Goal: Check status: Check status

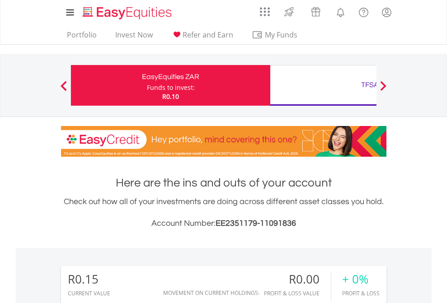
scroll to position [87, 142]
click at [147, 85] on div "Funds to invest:" at bounding box center [171, 87] width 48 height 9
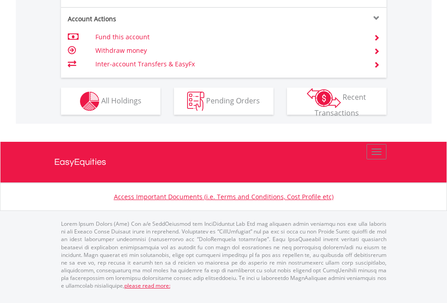
scroll to position [866, 0]
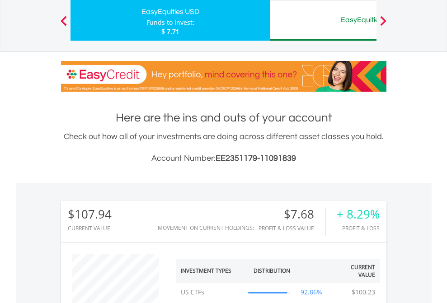
click at [323, 20] on div "EasyEquities AUD" at bounding box center [370, 20] width 188 height 13
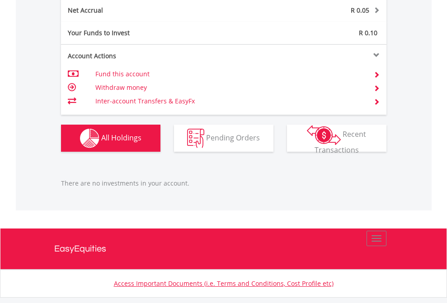
scroll to position [916, 0]
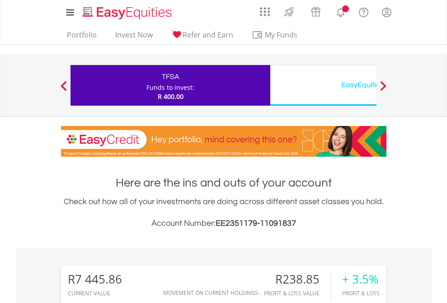
scroll to position [87, 142]
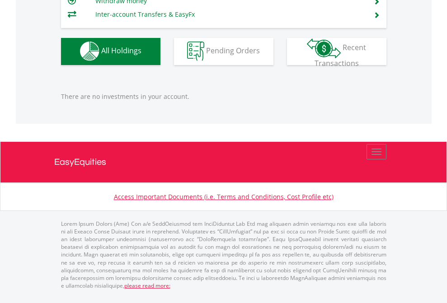
scroll to position [895, 0]
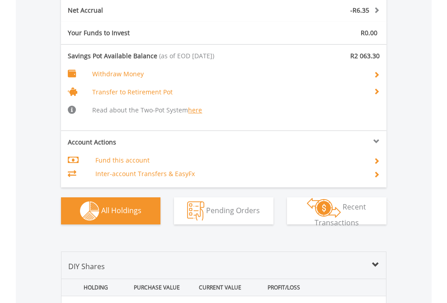
scroll to position [1076, 0]
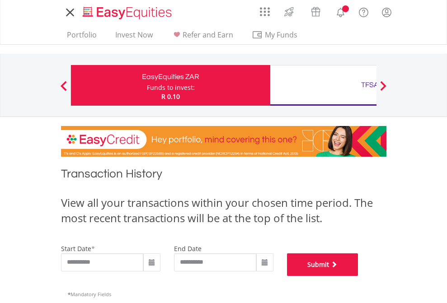
click at [358, 276] on button "Submit" at bounding box center [322, 265] width 71 height 23
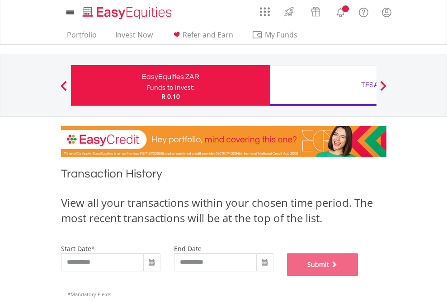
scroll to position [367, 0]
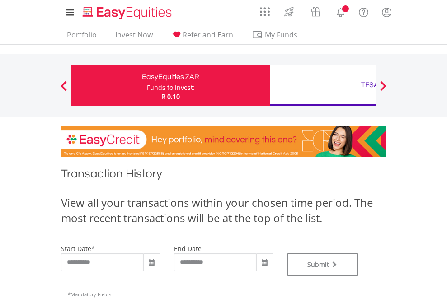
click at [323, 85] on div "TFSA" at bounding box center [370, 85] width 188 height 13
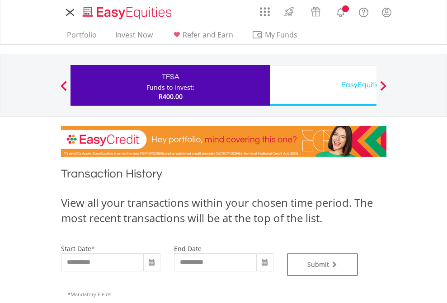
type input "**********"
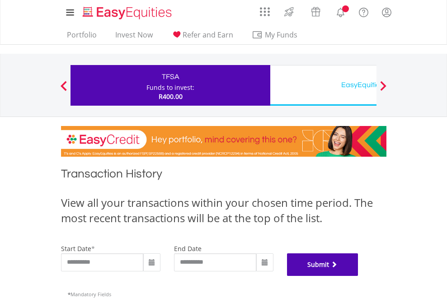
click at [358, 276] on button "Submit" at bounding box center [322, 265] width 71 height 23
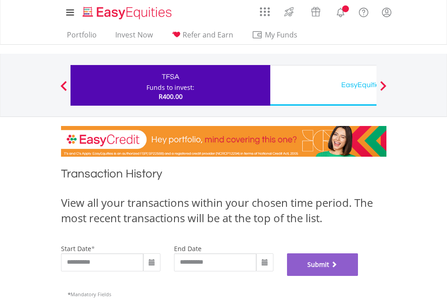
scroll to position [367, 0]
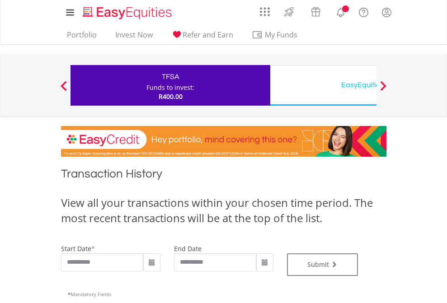
click at [323, 85] on div "EasyEquities USD" at bounding box center [370, 85] width 188 height 13
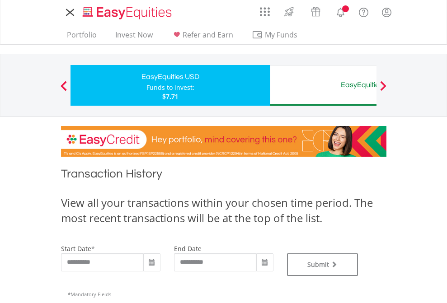
type input "**********"
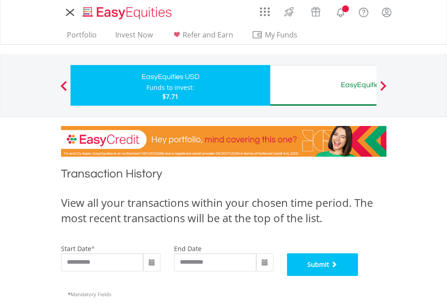
click at [358, 276] on button "Submit" at bounding box center [322, 265] width 71 height 23
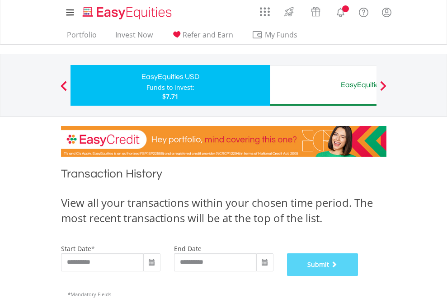
scroll to position [367, 0]
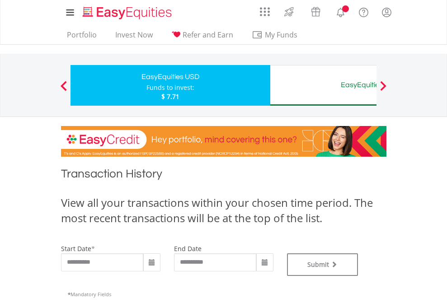
click at [323, 85] on div "EasyEquities AUD" at bounding box center [370, 85] width 188 height 13
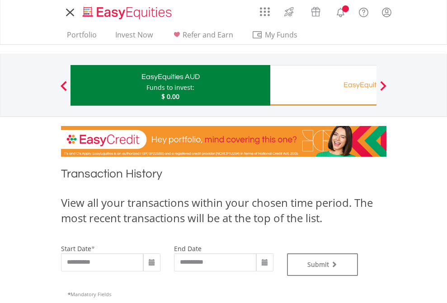
type input "**********"
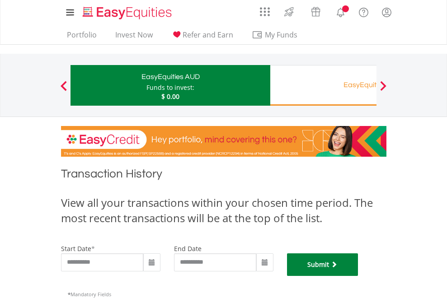
click at [358, 276] on button "Submit" at bounding box center [322, 265] width 71 height 23
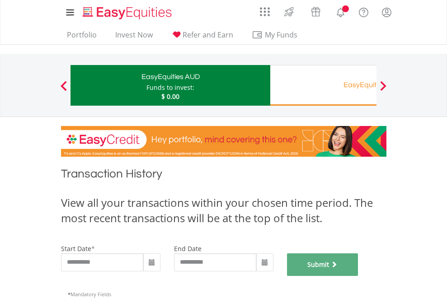
scroll to position [367, 0]
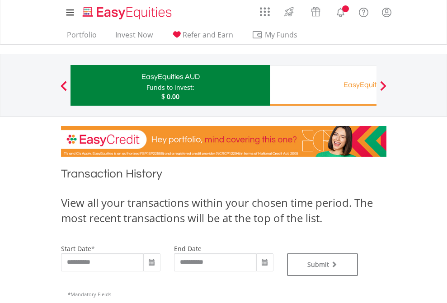
click at [323, 85] on div "EasyEquities RA" at bounding box center [370, 85] width 188 height 13
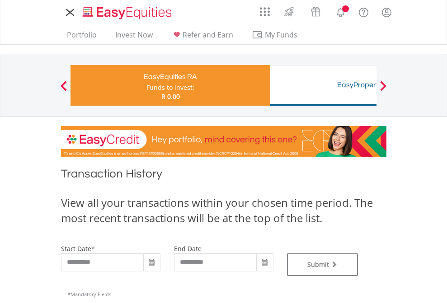
type input "**********"
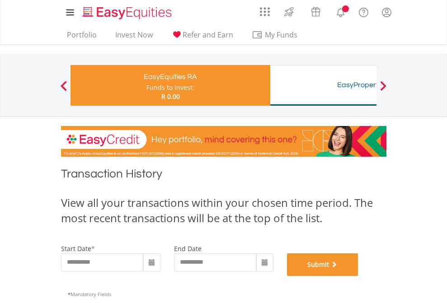
click at [358, 276] on button "Submit" at bounding box center [322, 265] width 71 height 23
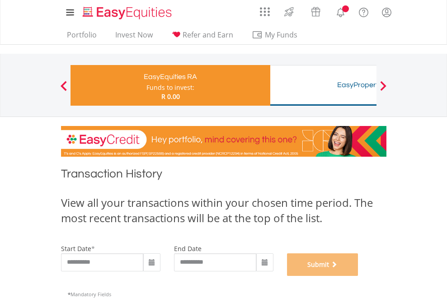
scroll to position [367, 0]
